Goal: Answer question/provide support

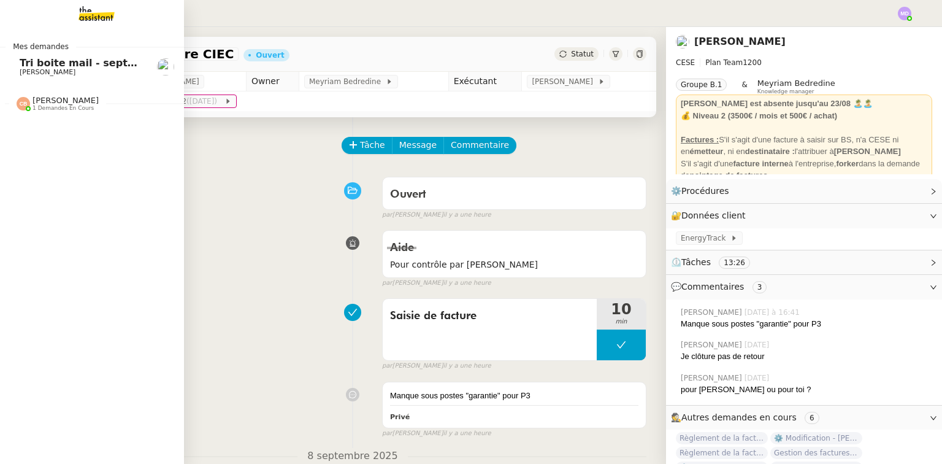
click at [30, 71] on span "[PERSON_NAME]" at bounding box center [48, 72] width 56 height 8
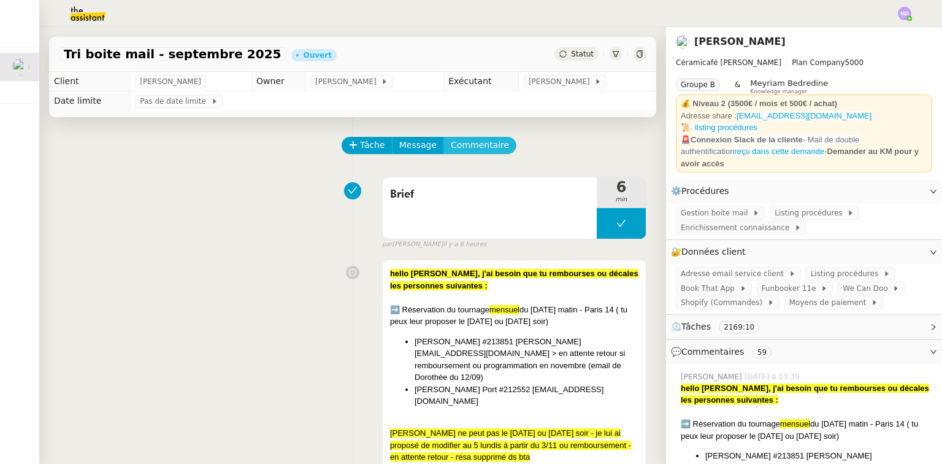
click at [475, 146] on span "Commentaire" at bounding box center [480, 145] width 58 height 14
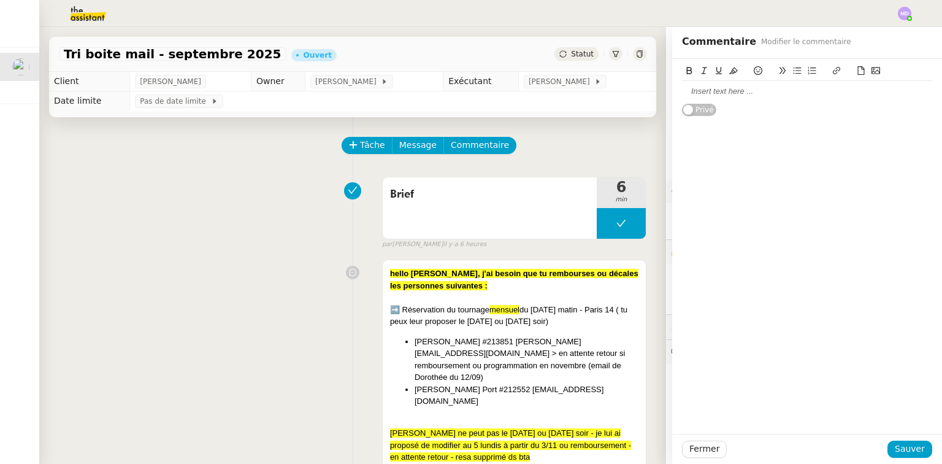
click at [700, 83] on div at bounding box center [807, 91] width 250 height 21
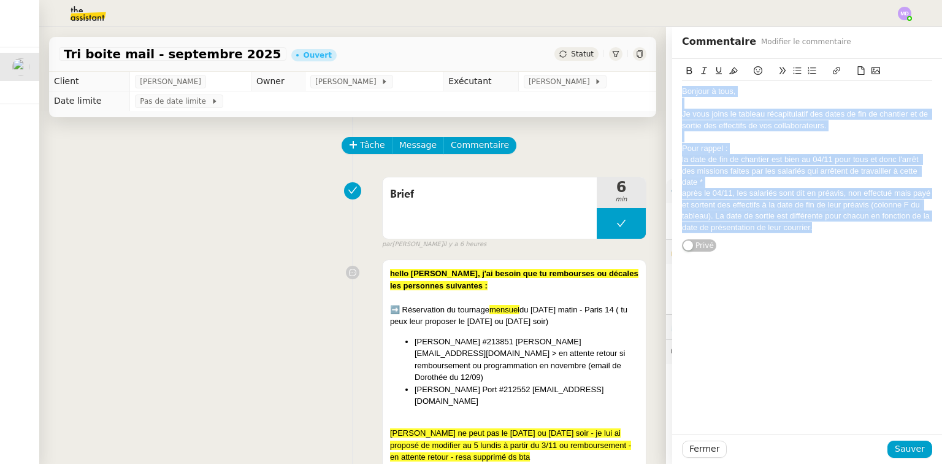
click at [729, 67] on icon at bounding box center [733, 70] width 9 height 9
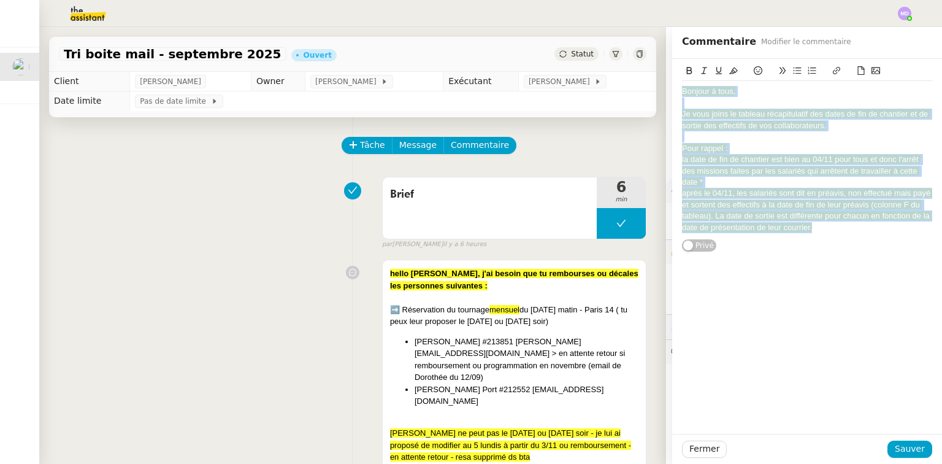
click at [726, 128] on span "Je vous joins le tableau récapitulatif des dates de fin de chantier et de sorti…" at bounding box center [806, 119] width 248 height 20
click at [729, 75] on icon at bounding box center [733, 70] width 9 height 9
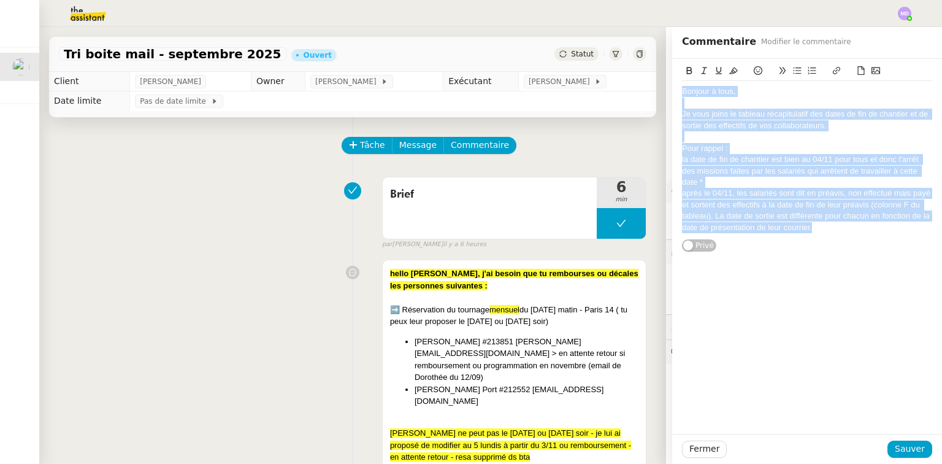
click at [734, 141] on div at bounding box center [807, 136] width 250 height 11
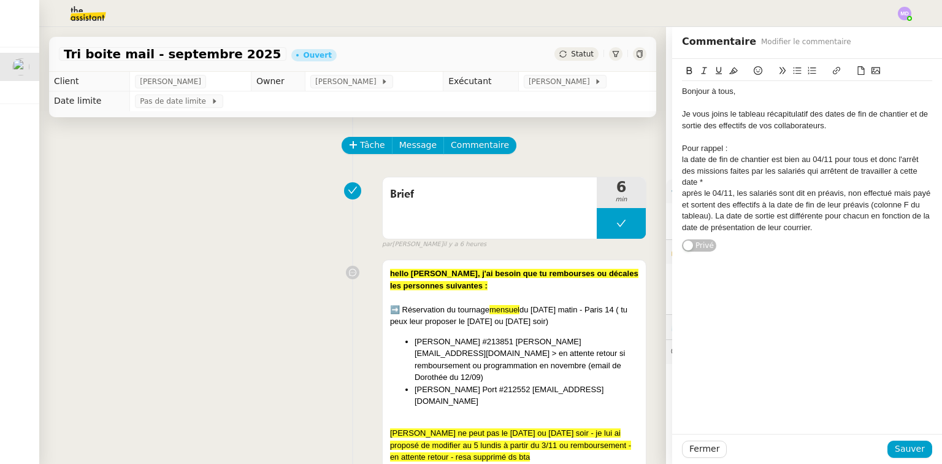
drag, startPoint x: 735, startPoint y: 147, endPoint x: 724, endPoint y: 149, distance: 10.6
click at [726, 149] on div "Pour rappel :" at bounding box center [807, 148] width 250 height 11
click at [682, 159] on div "la date de fin de chantier est bien au 04/11 pour tous et donc l'arrêt des miss…" at bounding box center [807, 171] width 250 height 34
click at [789, 178] on li "la date de fin de chantier est bien au 04/11 pour tous et donc l'arrêt des miss…" at bounding box center [813, 171] width 239 height 34
click at [812, 193] on li "après le 04/11, les salariés sont dit en préavis, non effectué mais payé et sor…" at bounding box center [813, 210] width 239 height 45
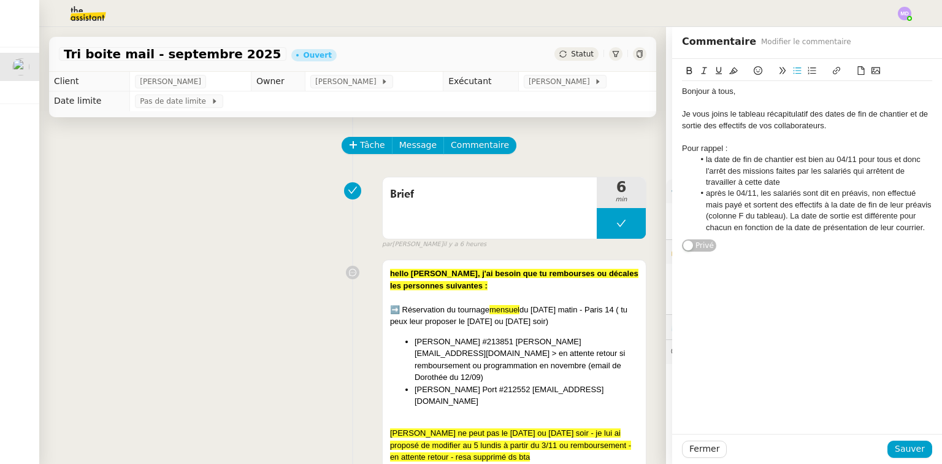
click at [0, 0] on lt-strong "s" at bounding box center [0, 0] width 0 height 0
click at [898, 194] on li "après le 04/11, les salariés sont dits en préavis, non effectué mais payé et so…" at bounding box center [813, 210] width 239 height 45
click at [910, 194] on li "après le 04/11, les salariés sont dits en préavis, non effectué mais payé et so…" at bounding box center [813, 210] width 239 height 45
click at [0, 0] on lt-span ", mais" at bounding box center [0, 0] width 0 height 0
click at [897, 228] on li "après le 04/11, les salariés sont dits en préavis, non effectué, mais payé et s…" at bounding box center [813, 210] width 239 height 45
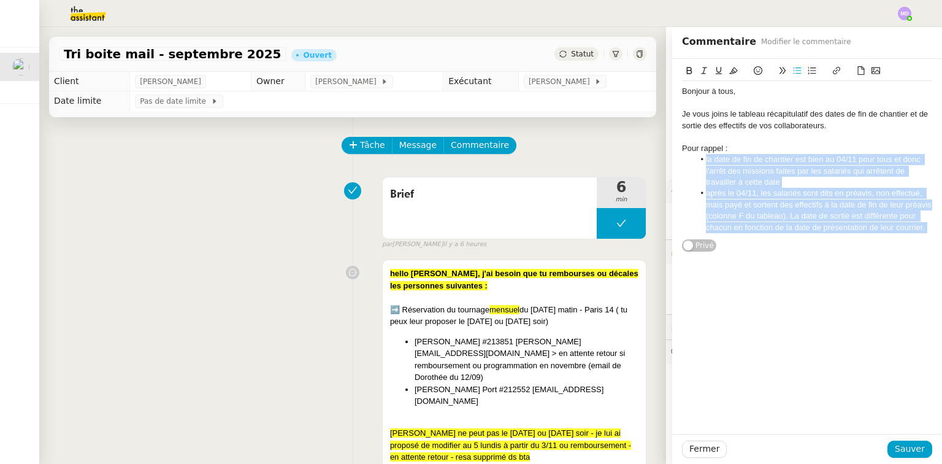
drag, startPoint x: 918, startPoint y: 229, endPoint x: 734, endPoint y: 196, distance: 187.0
click at [788, 215] on body "Mes demandes Tri boite mail - [DATE] [PERSON_NAME] [PERSON_NAME] 1 demandes en …" at bounding box center [471, 232] width 942 height 464
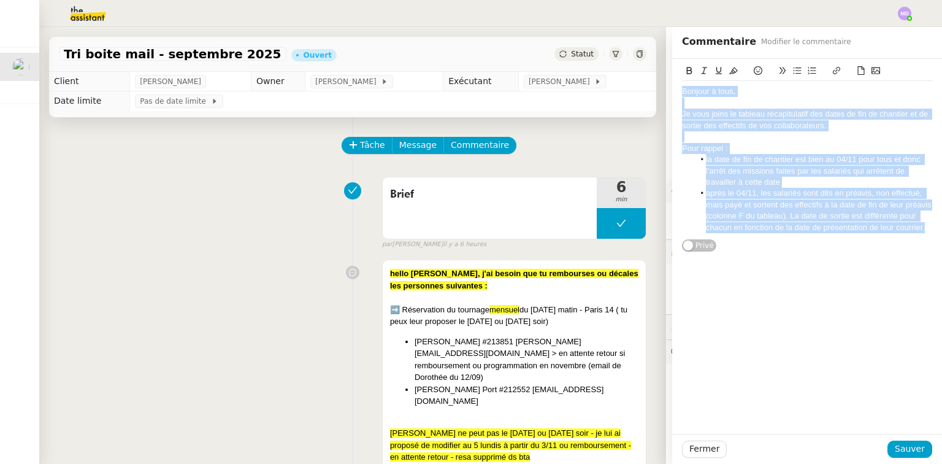
drag, startPoint x: 675, startPoint y: 91, endPoint x: 932, endPoint y: 234, distance: 293.8
click at [932, 234] on div "Bonjour à tous, Je vous joins le tableau récapitulatif des dates de fin de chan…" at bounding box center [807, 156] width 270 height 194
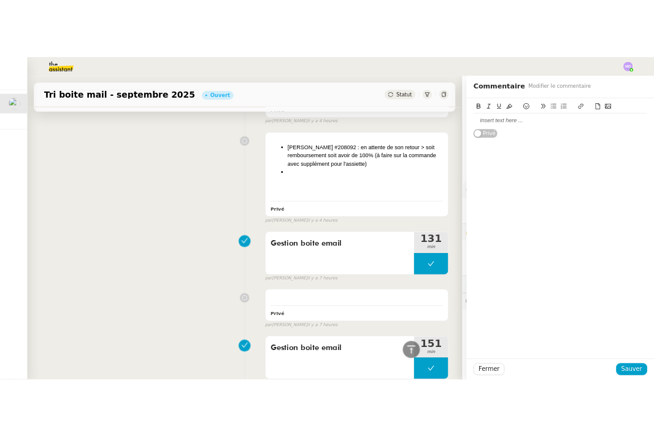
scroll to position [1178, 0]
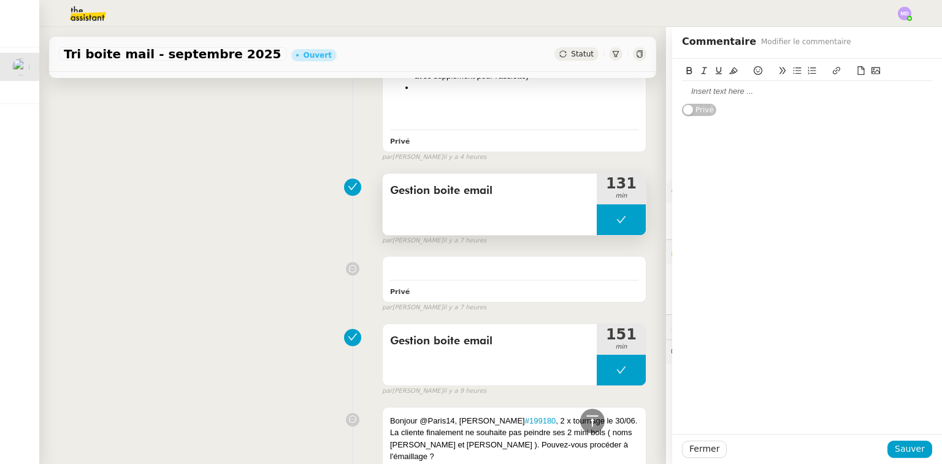
click at [616, 215] on icon at bounding box center [621, 220] width 10 height 10
click at [597, 204] on div at bounding box center [609, 219] width 25 height 31
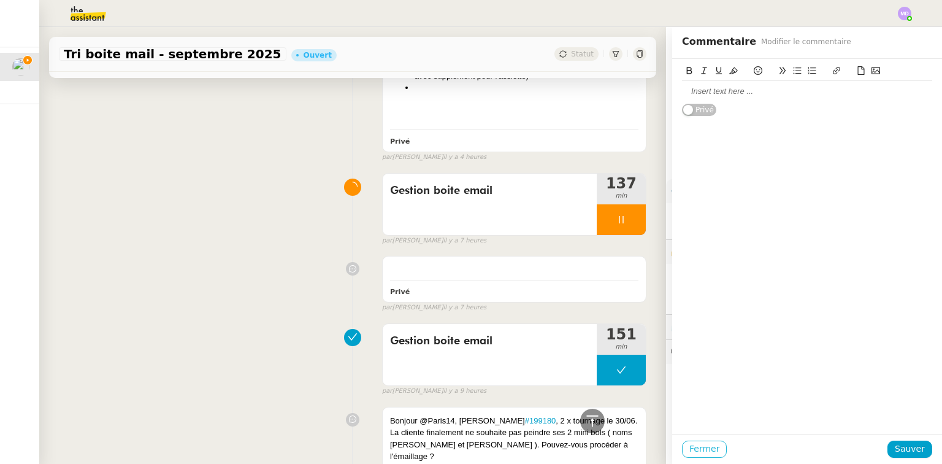
click at [695, 451] on span "Fermer" at bounding box center [704, 449] width 30 height 14
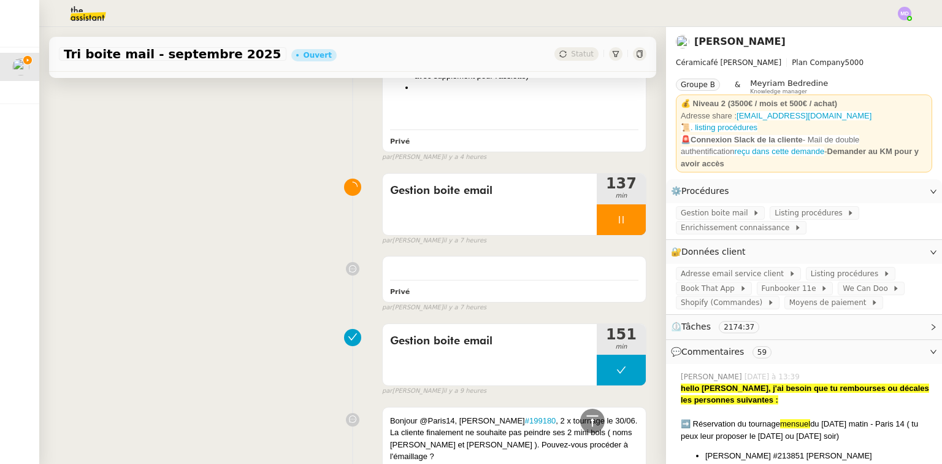
drag, startPoint x: 720, startPoint y: 447, endPoint x: 705, endPoint y: 447, distance: 14.7
click at [238, 250] on div "Privé false par [PERSON_NAME] il y a 7 heures" at bounding box center [353, 281] width 588 height 62
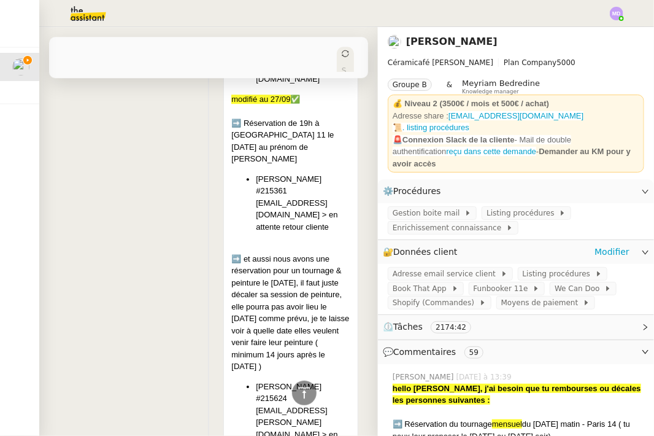
scroll to position [9823, 0]
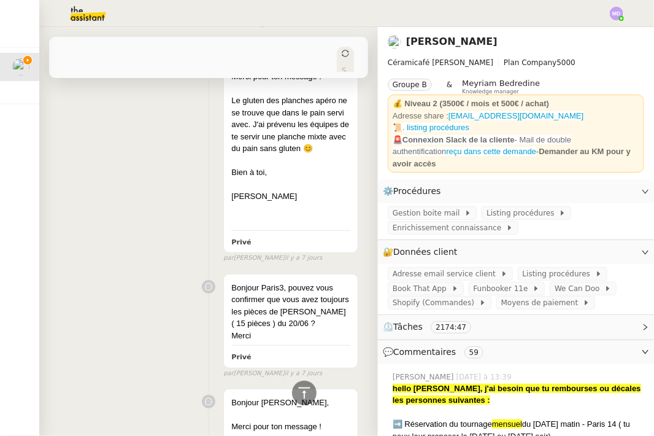
drag, startPoint x: 250, startPoint y: 326, endPoint x: 218, endPoint y: 158, distance: 171.2
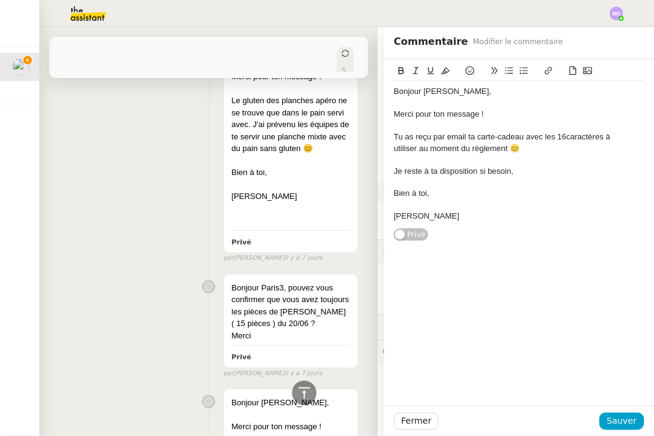
click at [526, 132] on div "Tu as reçu par email ta carte-cadeau avec les 16 caractères à utiliser au momen…" at bounding box center [519, 142] width 250 height 23
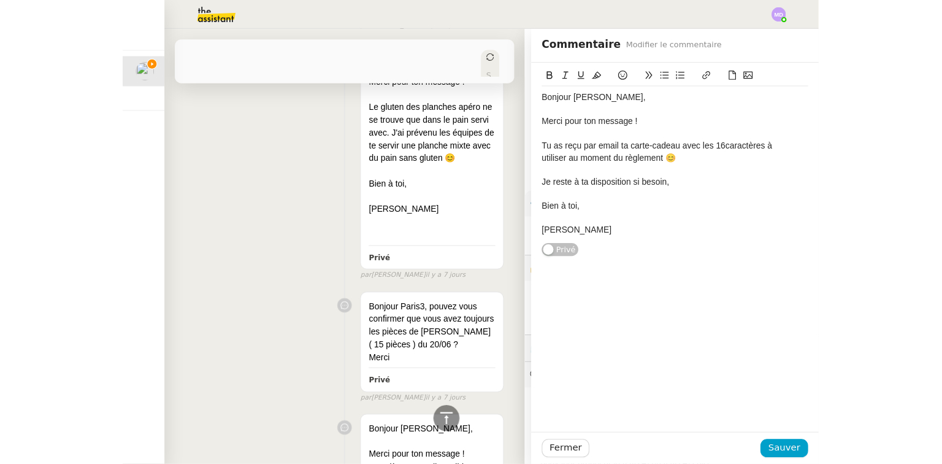
scroll to position [9823, 0]
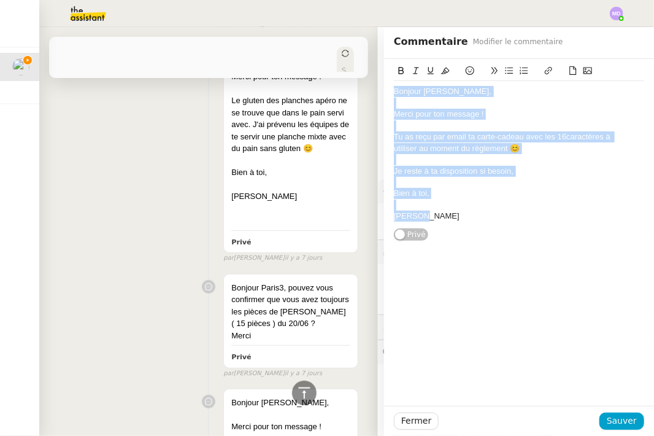
copy div "Bonjour [PERSON_NAME], Merci pour ton message ! Tu as reçu par email ta carte-c…"
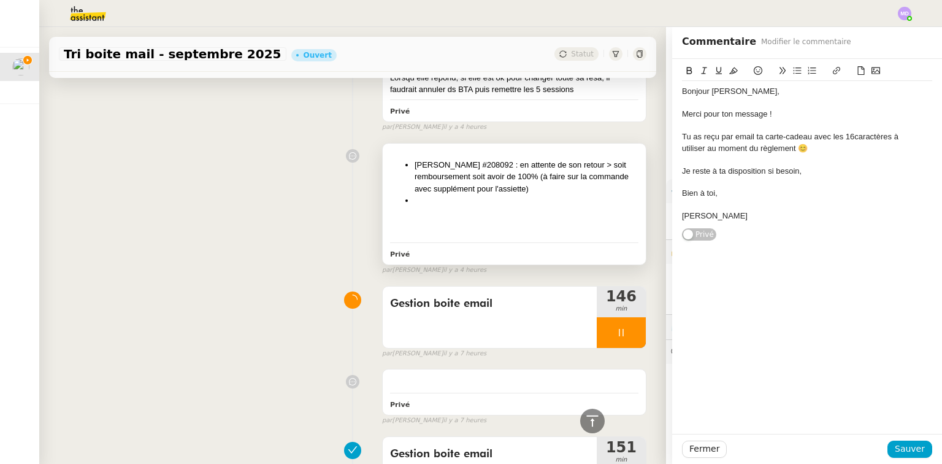
scroll to position [1062, 0]
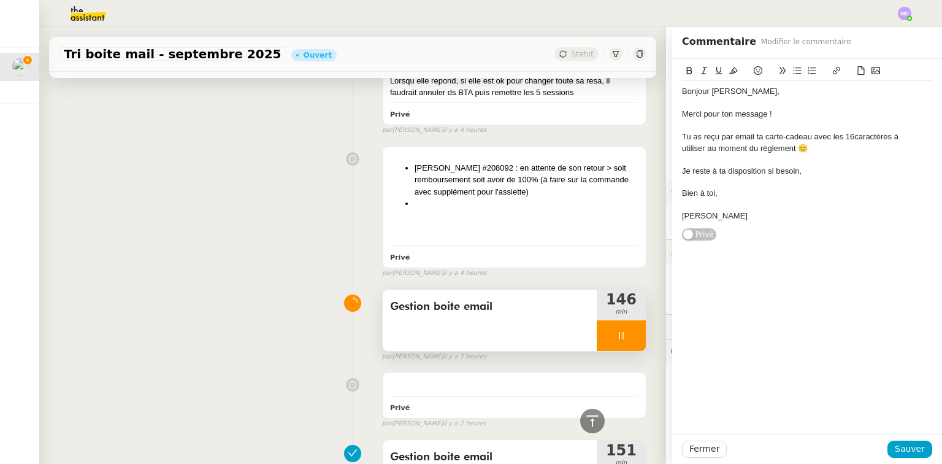
click at [616, 320] on div at bounding box center [621, 335] width 49 height 31
click at [628, 320] on button at bounding box center [633, 335] width 25 height 31
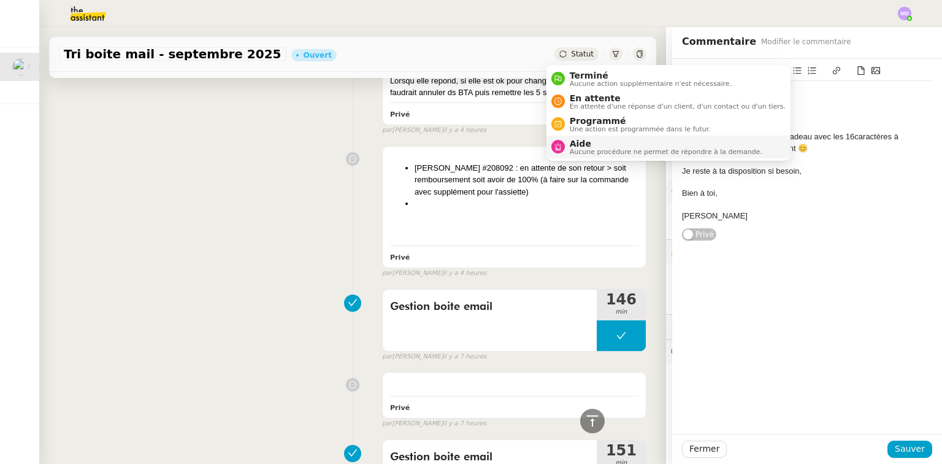
click at [584, 140] on span "Aide" at bounding box center [666, 144] width 193 height 10
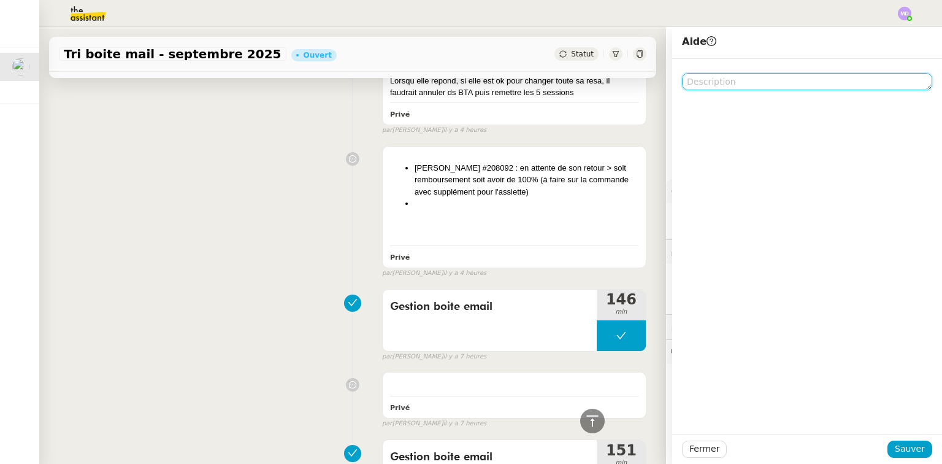
click at [704, 80] on textarea at bounding box center [807, 81] width 250 height 17
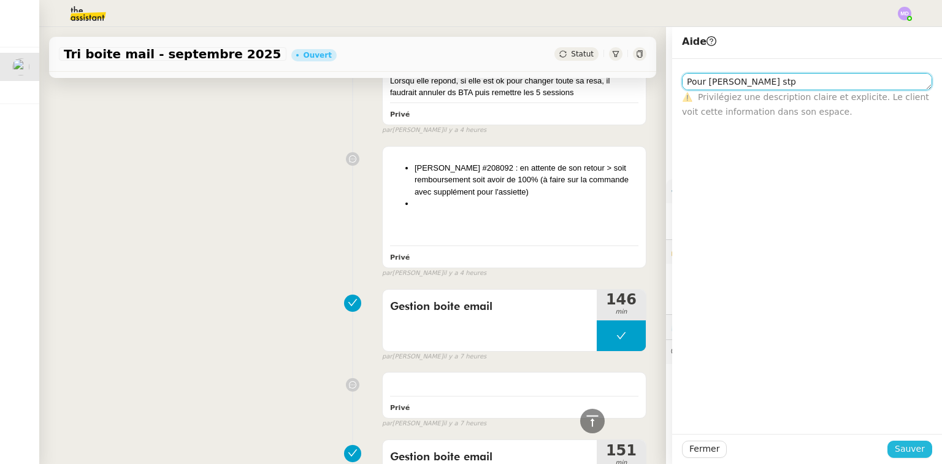
type textarea "Pour [PERSON_NAME] stp"
click at [903, 449] on span "Sauver" at bounding box center [910, 449] width 30 height 14
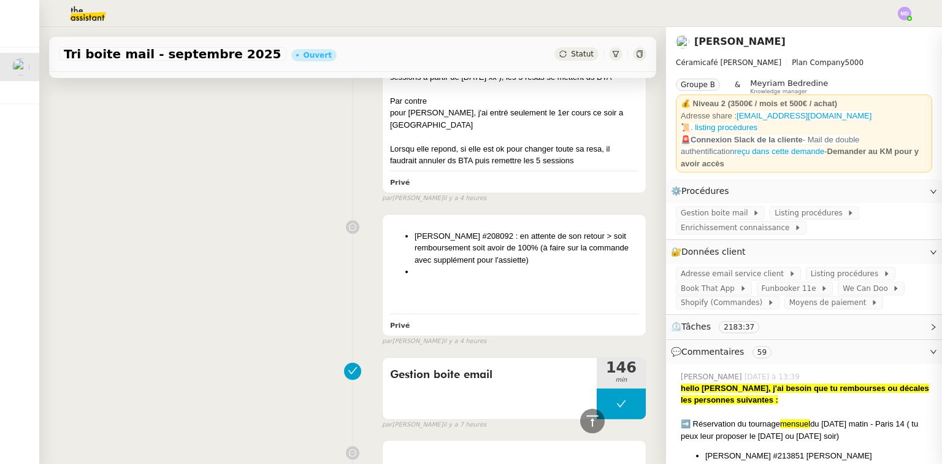
scroll to position [1129, 0]
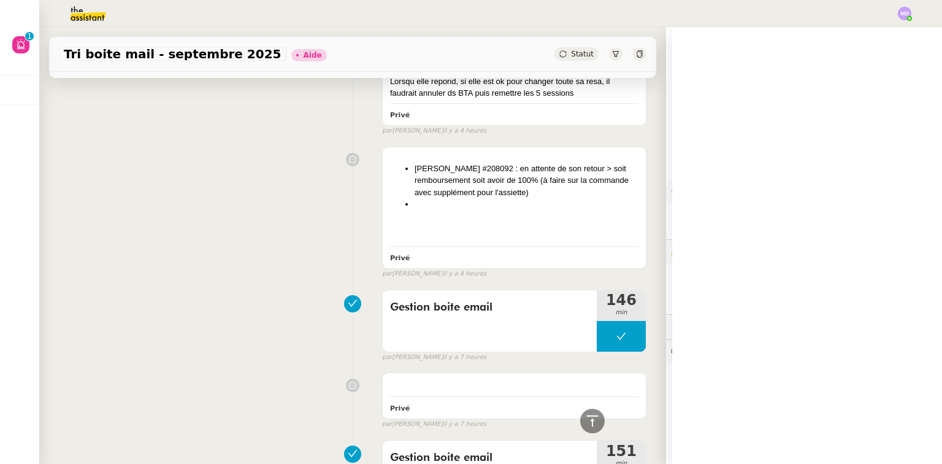
click at [905, 17] on img at bounding box center [904, 13] width 13 height 13
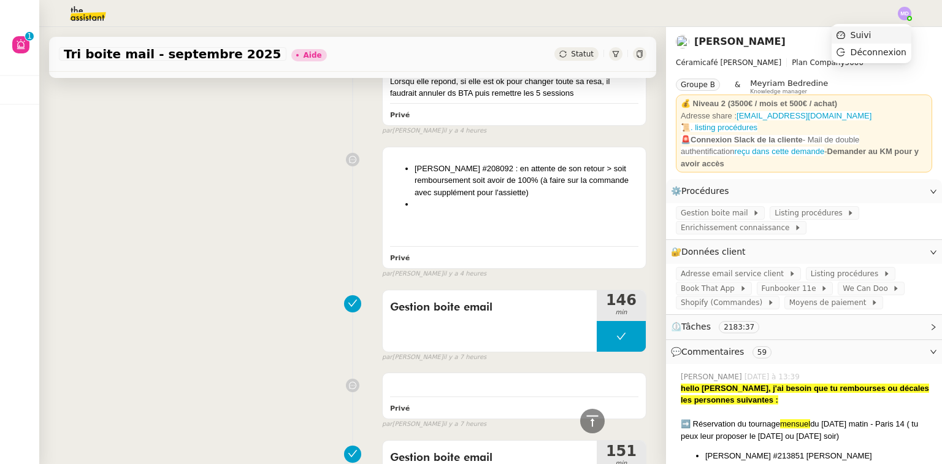
click at [875, 35] on li "Suivi" at bounding box center [872, 34] width 80 height 17
